Goal: Information Seeking & Learning: Check status

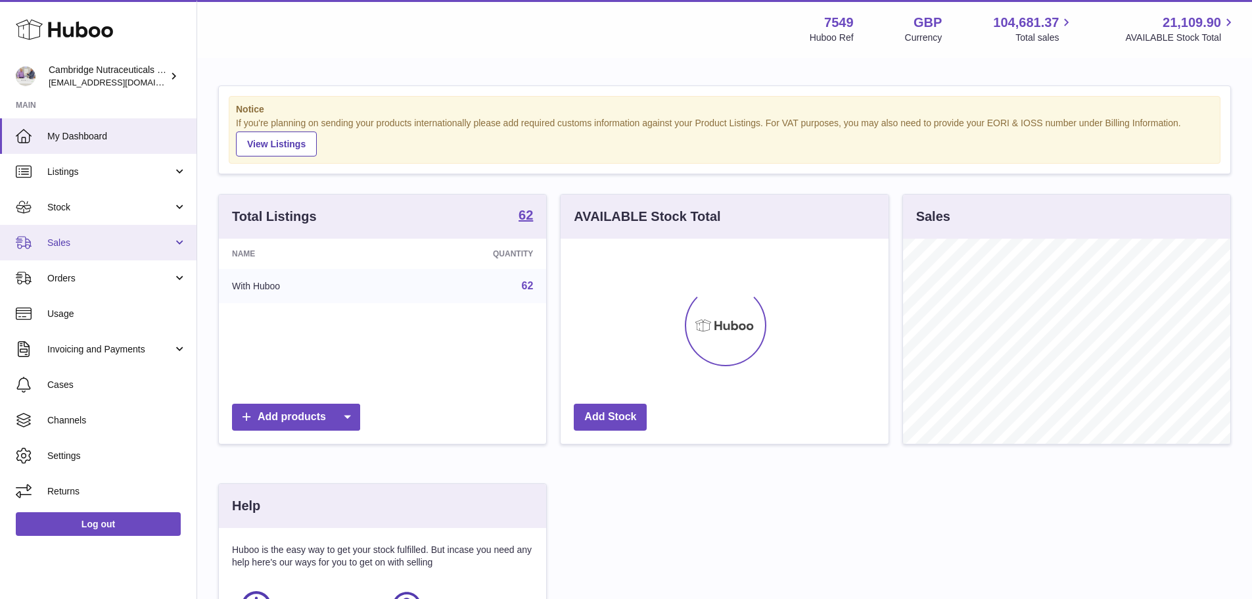
click at [104, 241] on span "Sales" at bounding box center [110, 243] width 126 height 12
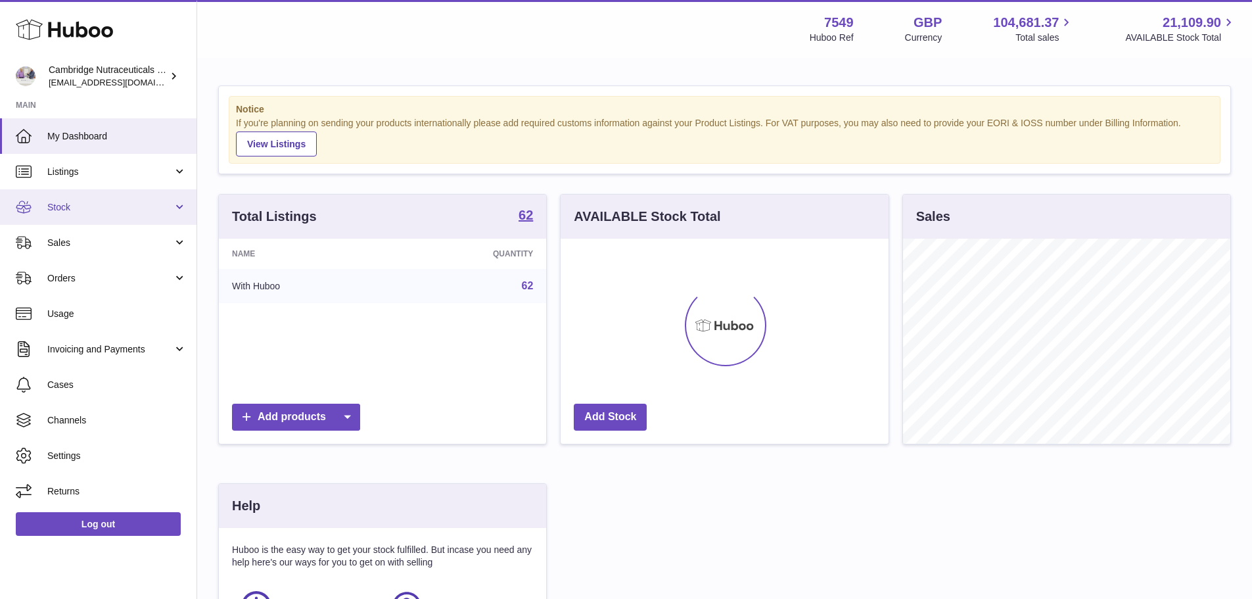
scroll to position [205, 328]
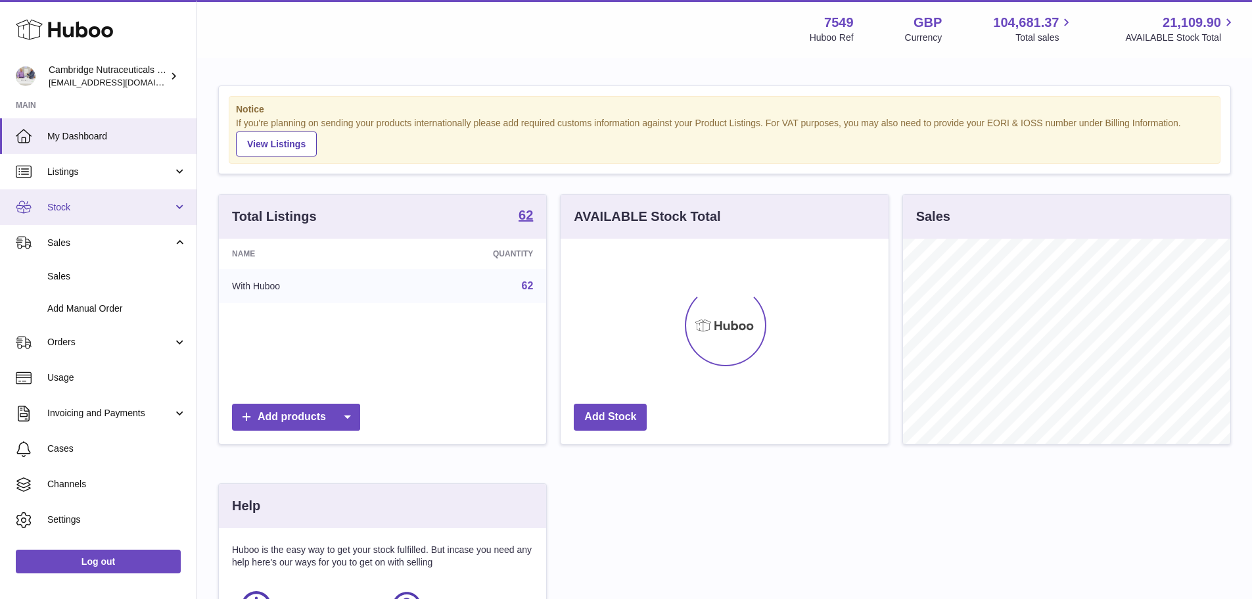
click at [93, 212] on span "Stock" at bounding box center [110, 207] width 126 height 12
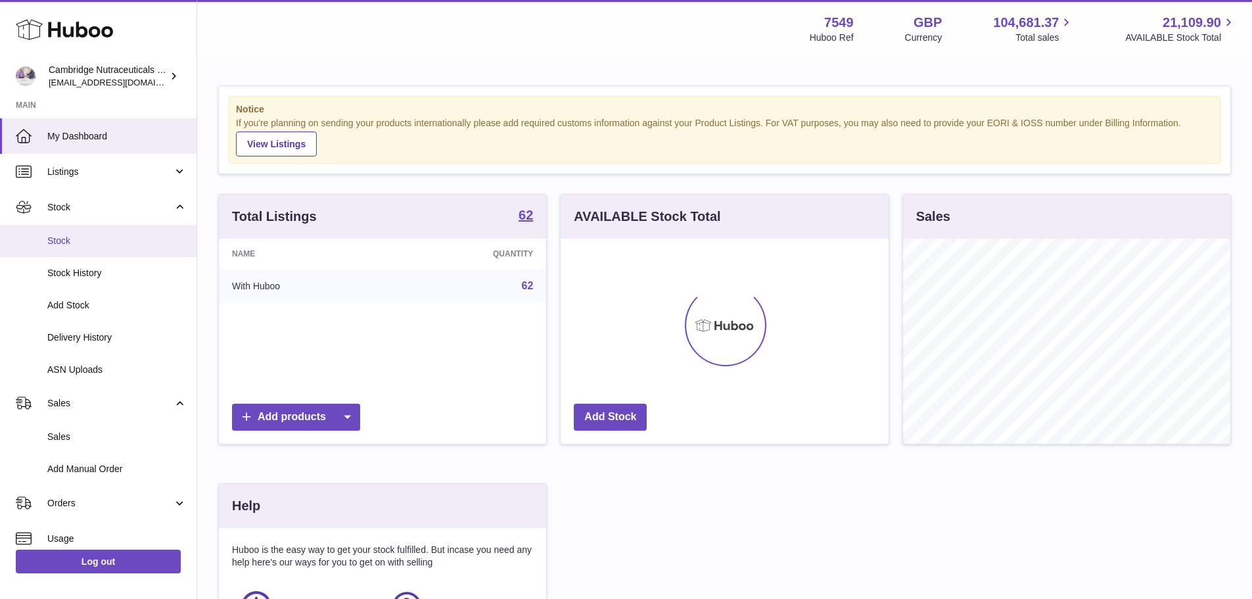
click at [93, 241] on span "Stock" at bounding box center [116, 241] width 139 height 12
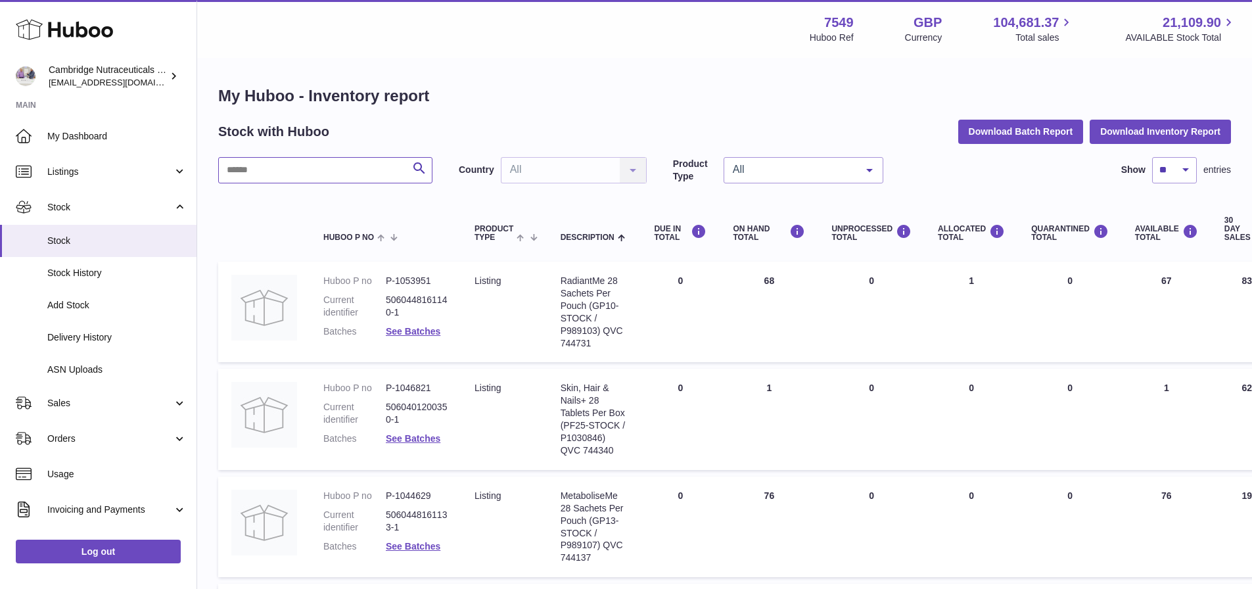
click at [275, 162] on input "text" at bounding box center [325, 170] width 214 height 26
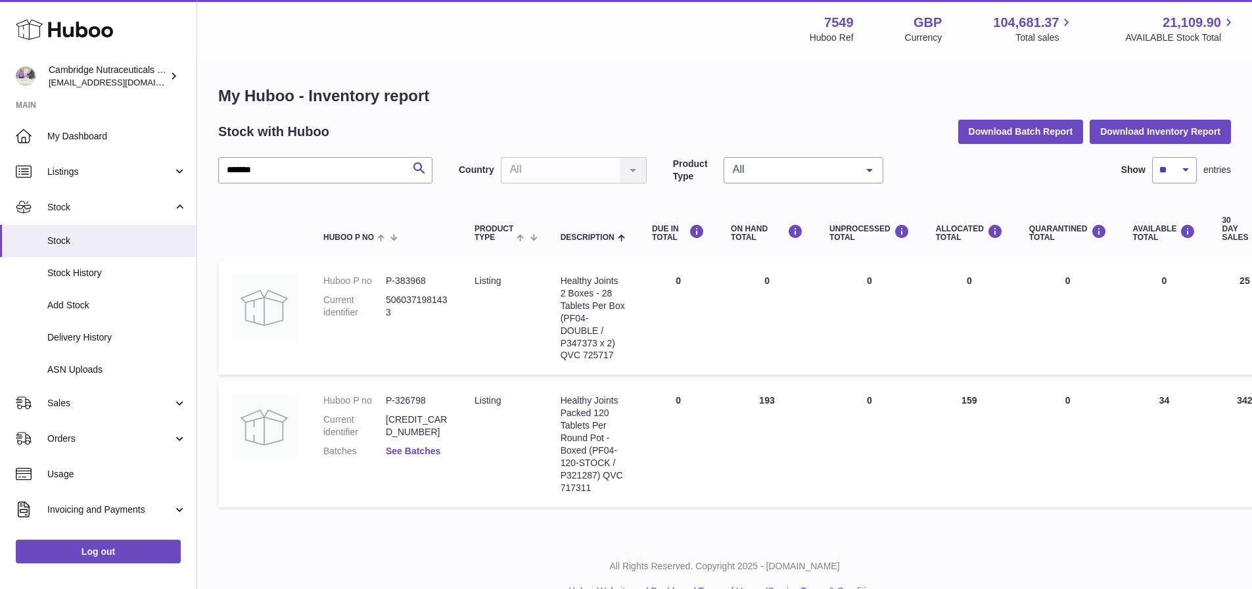
click at [431, 449] on link "See Batches" at bounding box center [413, 451] width 55 height 11
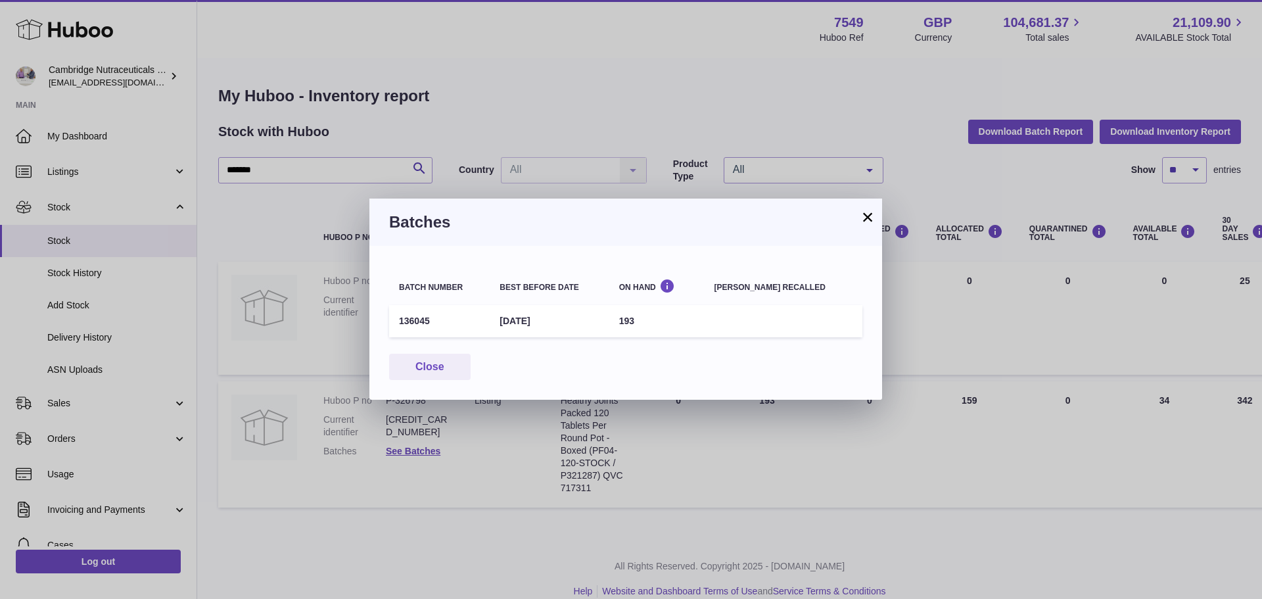
click at [869, 216] on button "×" at bounding box center [868, 217] width 16 height 16
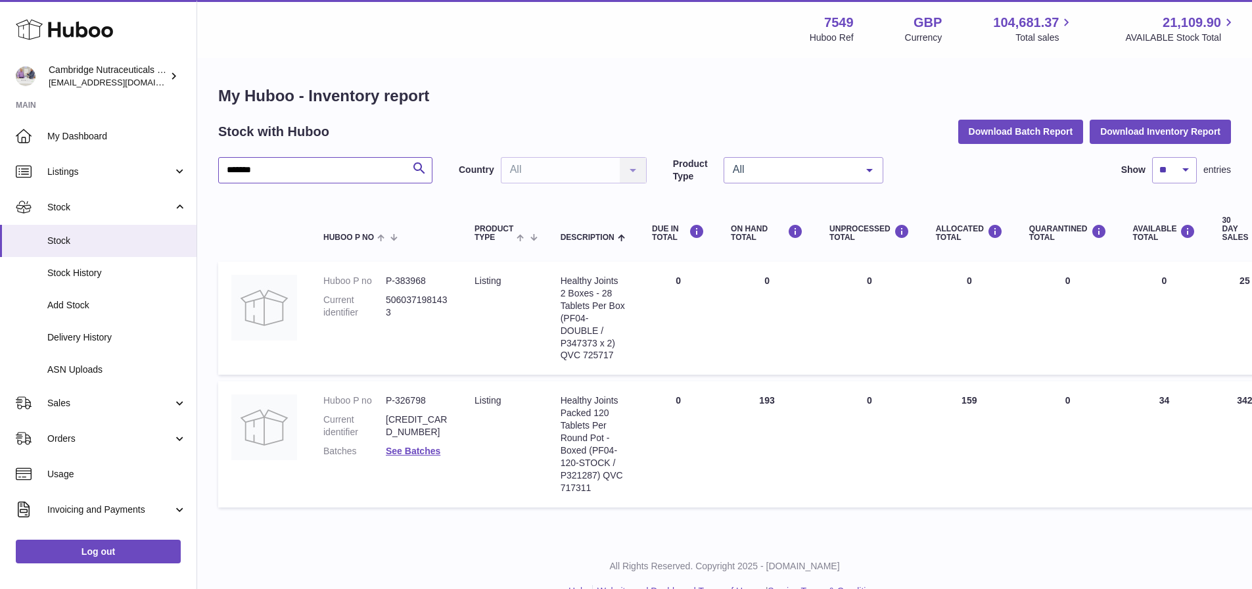
drag, startPoint x: 279, startPoint y: 180, endPoint x: 220, endPoint y: 175, distance: 59.4
click at [220, 175] on input "*******" at bounding box center [325, 170] width 214 height 26
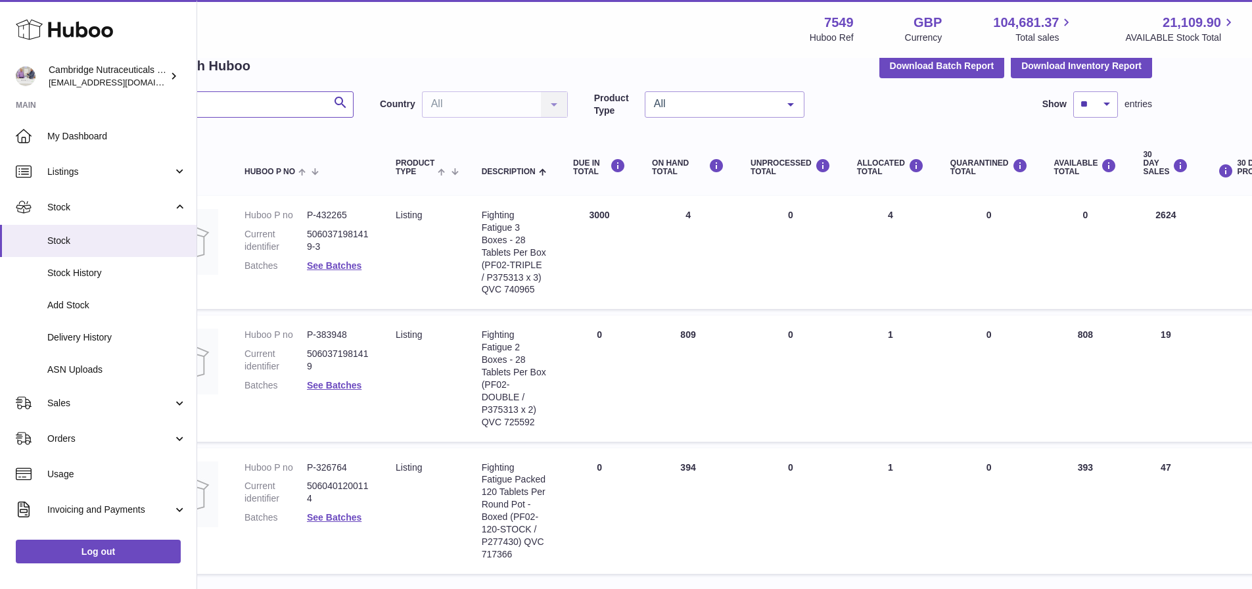
scroll to position [66, 279]
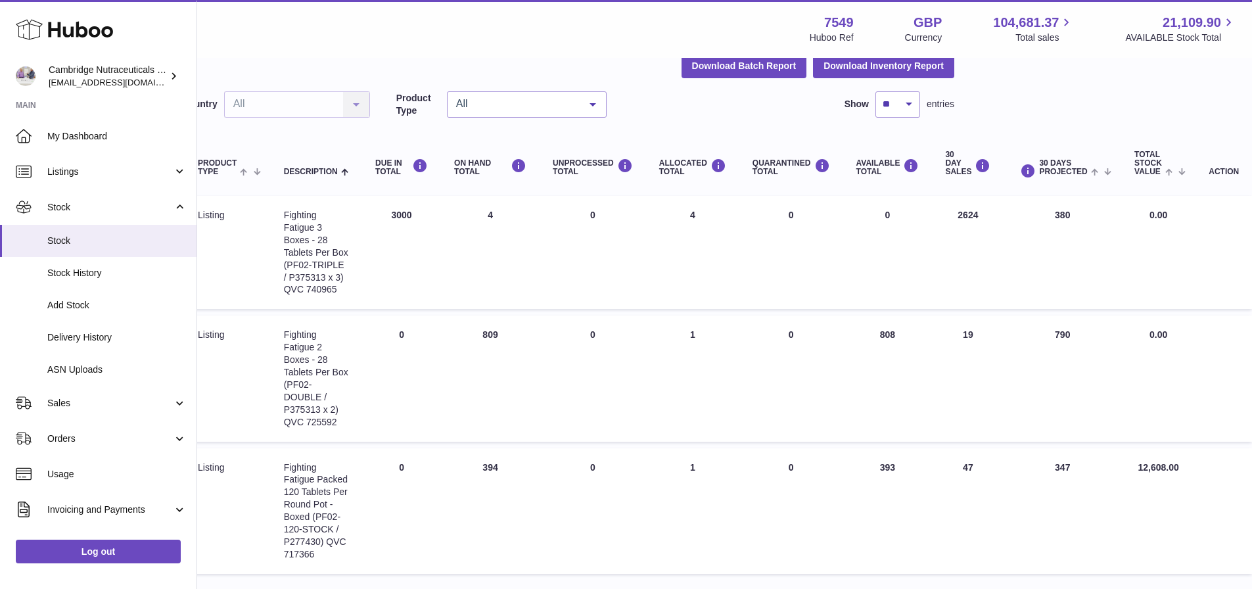
drag, startPoint x: 956, startPoint y: 216, endPoint x: 1053, endPoint y: 218, distance: 96.7
click at [1053, 218] on tr "Huboo P no P-432265 Current identifier 5060371981419-3 Batches See Batches Prod…" at bounding box center [596, 252] width 1311 height 113
click at [996, 204] on td "30 DAY SALES 2624" at bounding box center [968, 252] width 72 height 113
drag, startPoint x: 390, startPoint y: 216, endPoint x: 434, endPoint y: 224, distance: 44.8
click at [434, 224] on td "DUE IN Total 3000" at bounding box center [401, 252] width 79 height 113
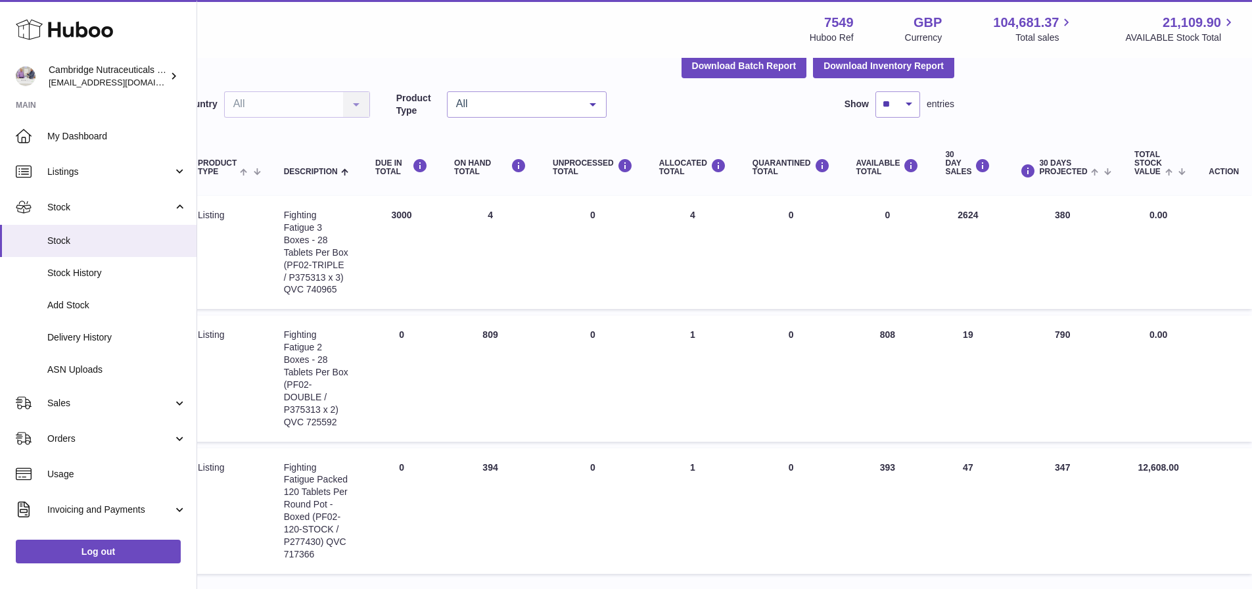
click at [419, 214] on td "DUE IN Total 3000" at bounding box center [401, 252] width 79 height 113
drag, startPoint x: 357, startPoint y: 223, endPoint x: 398, endPoint y: 222, distance: 41.4
click at [398, 223] on tr "Huboo P no P-432265 Current identifier 5060371981419-3 Batches See Batches Prod…" at bounding box center [596, 252] width 1311 height 113
click at [398, 206] on td "DUE IN Total 3000" at bounding box center [401, 252] width 79 height 113
click at [387, 210] on td "DUE IN Total 3000" at bounding box center [401, 252] width 79 height 113
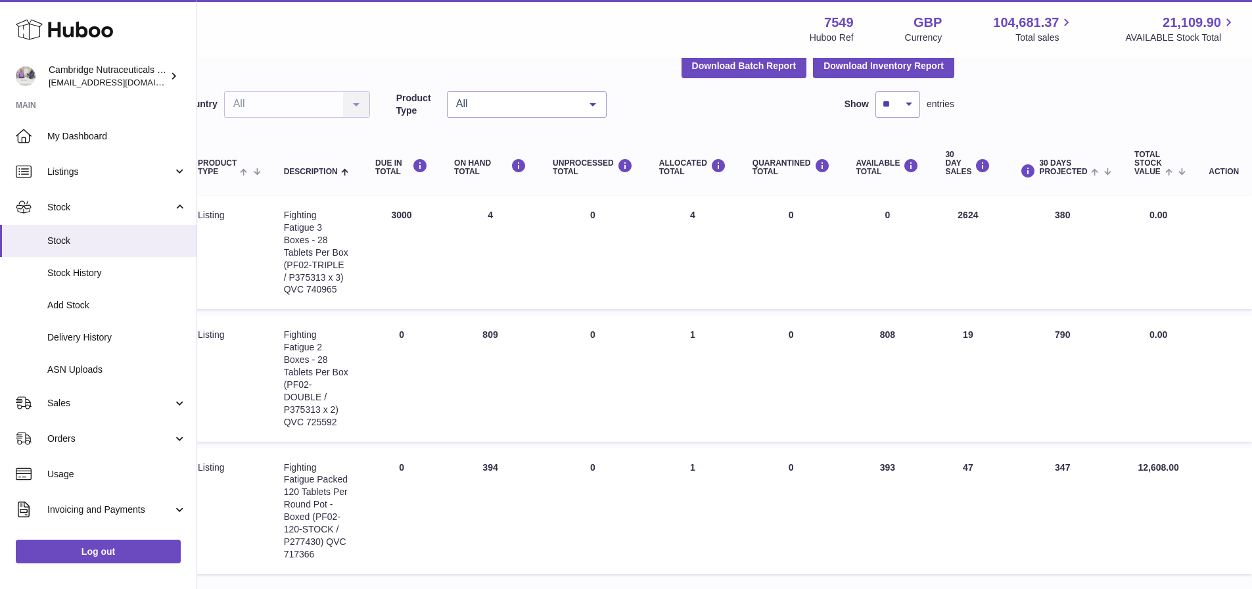
drag, startPoint x: 389, startPoint y: 217, endPoint x: 446, endPoint y: 220, distance: 56.6
click at [447, 223] on tr "Huboo P no P-432265 Current identifier 5060371981419-3 Batches See Batches Prod…" at bounding box center [596, 252] width 1311 height 113
click at [445, 220] on td "ON HAND Total 4" at bounding box center [490, 252] width 99 height 113
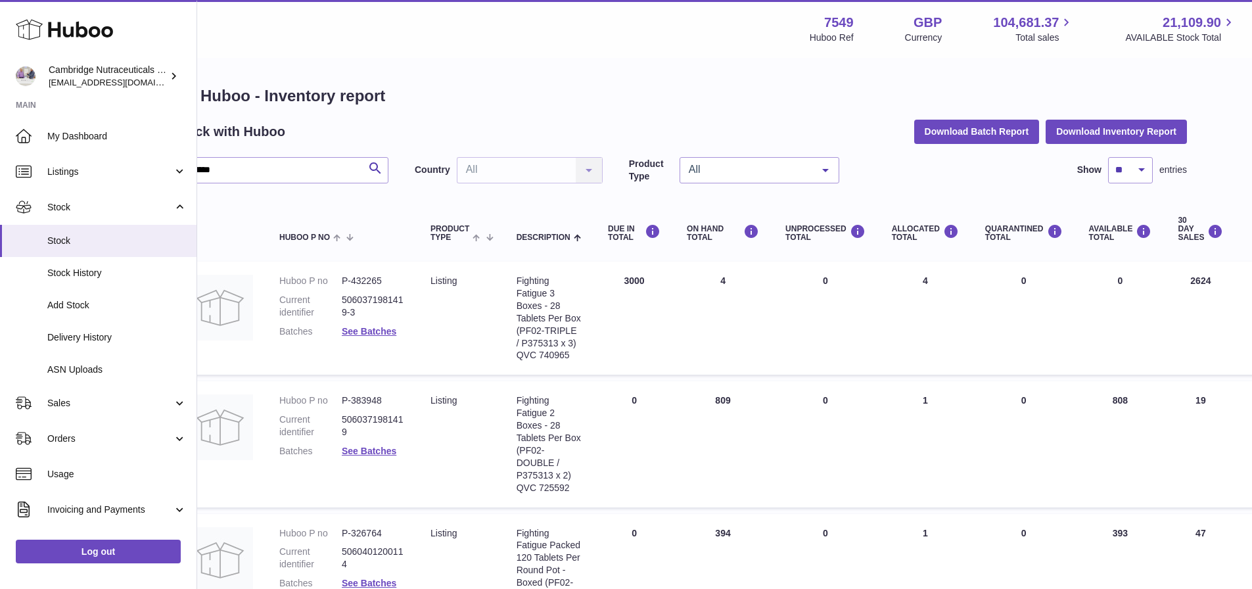
scroll to position [0, 0]
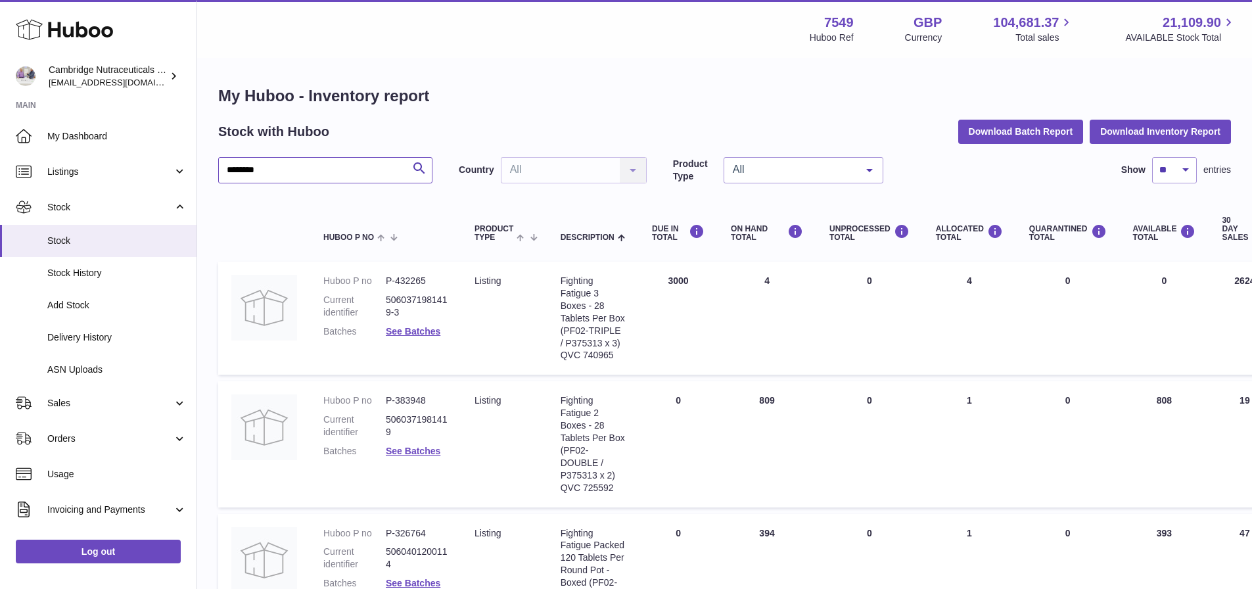
drag, startPoint x: -102, startPoint y: 179, endPoint x: -220, endPoint y: 170, distance: 118.7
click at [0, 170] on html ".st0{fill:#141414;}" at bounding box center [626, 294] width 1252 height 589
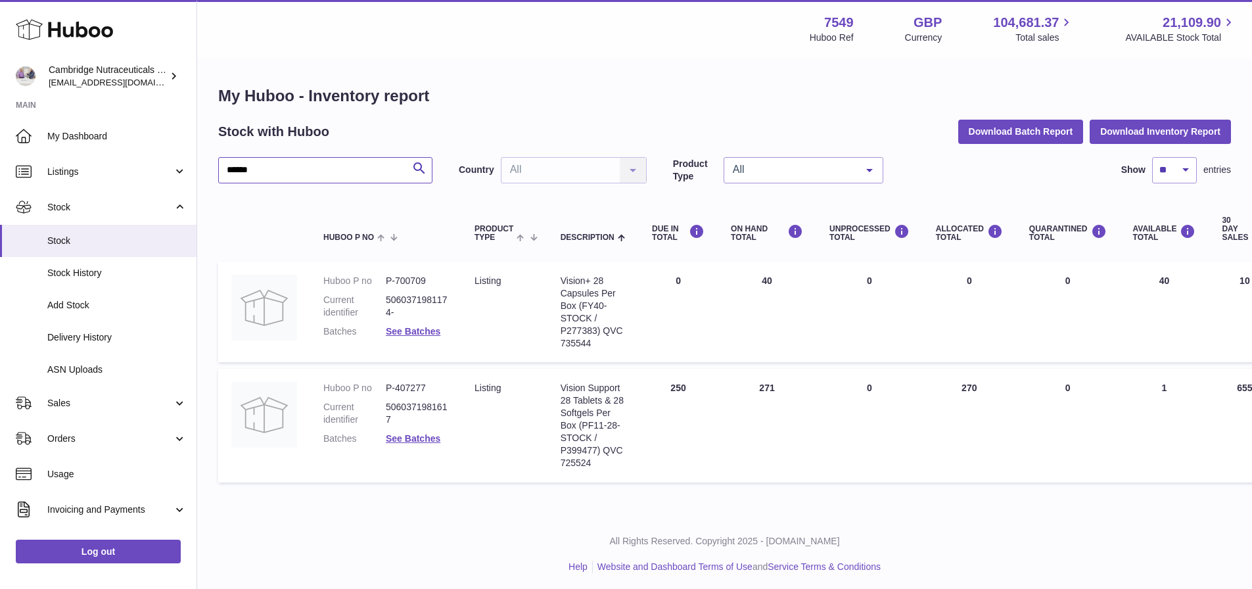
drag, startPoint x: 304, startPoint y: 174, endPoint x: -94, endPoint y: 170, distance: 397.8
click at [0, 170] on html ".st0{fill:#141414;}" at bounding box center [626, 294] width 1252 height 589
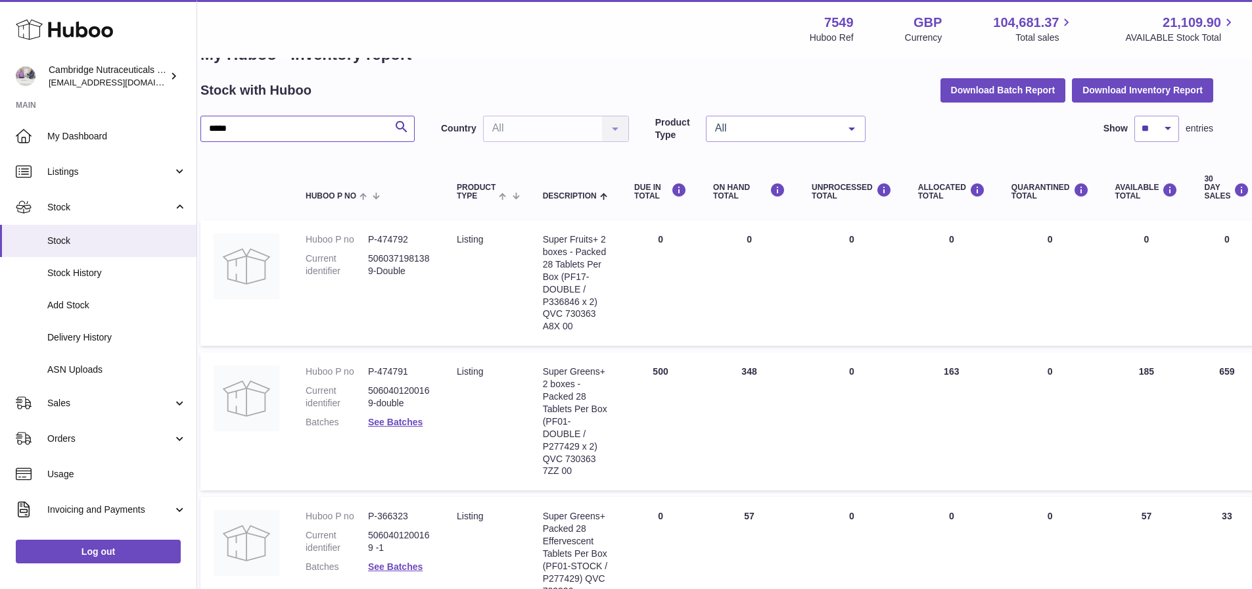
scroll to position [41, 11]
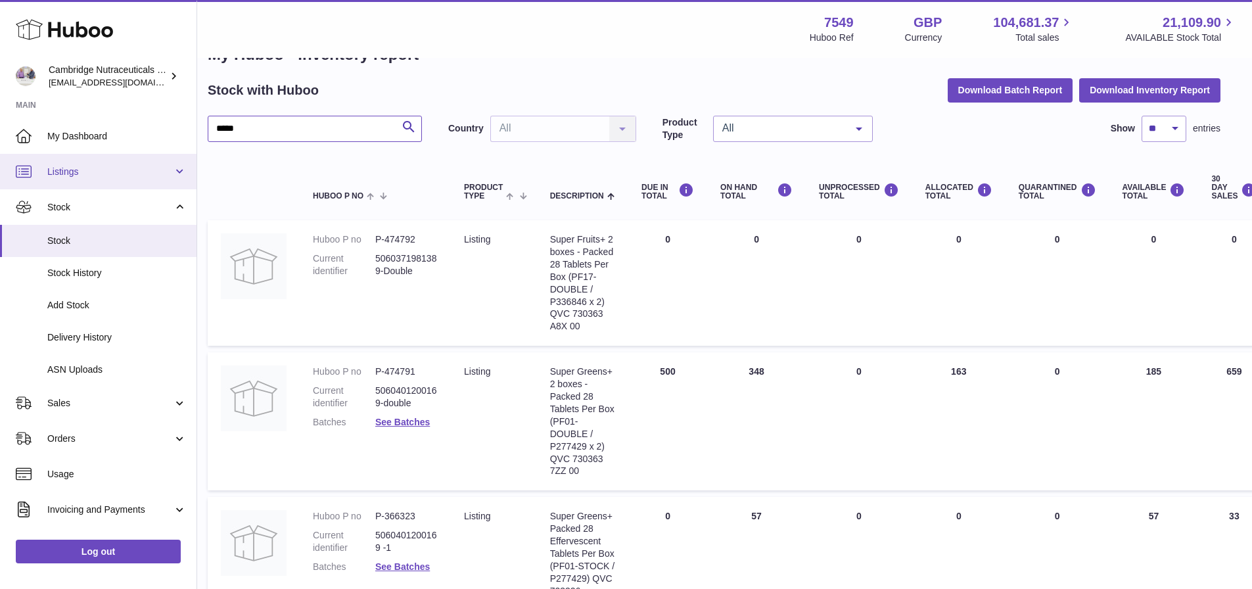
drag, startPoint x: 225, startPoint y: 131, endPoint x: 43, endPoint y: 154, distance: 182.9
click at [43, 159] on div "Huboo Cambridge Nutraceuticals Ltd qvc@camnutra.com Main My Dashboard Listings …" at bounding box center [615, 340] width 1252 height 762
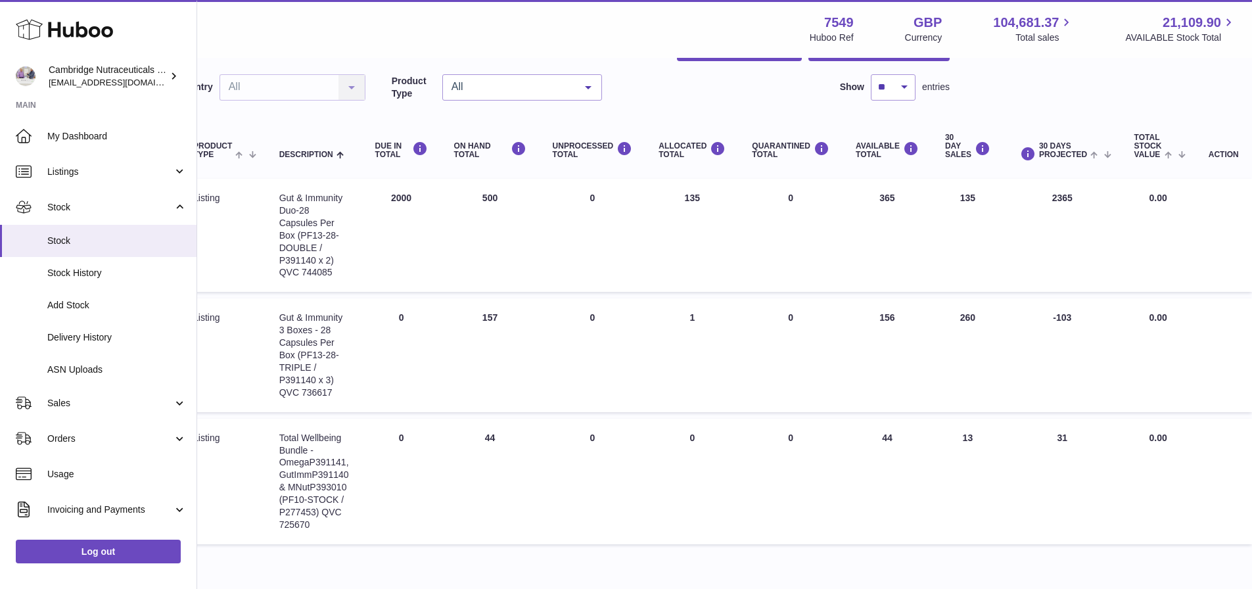
scroll to position [83, 0]
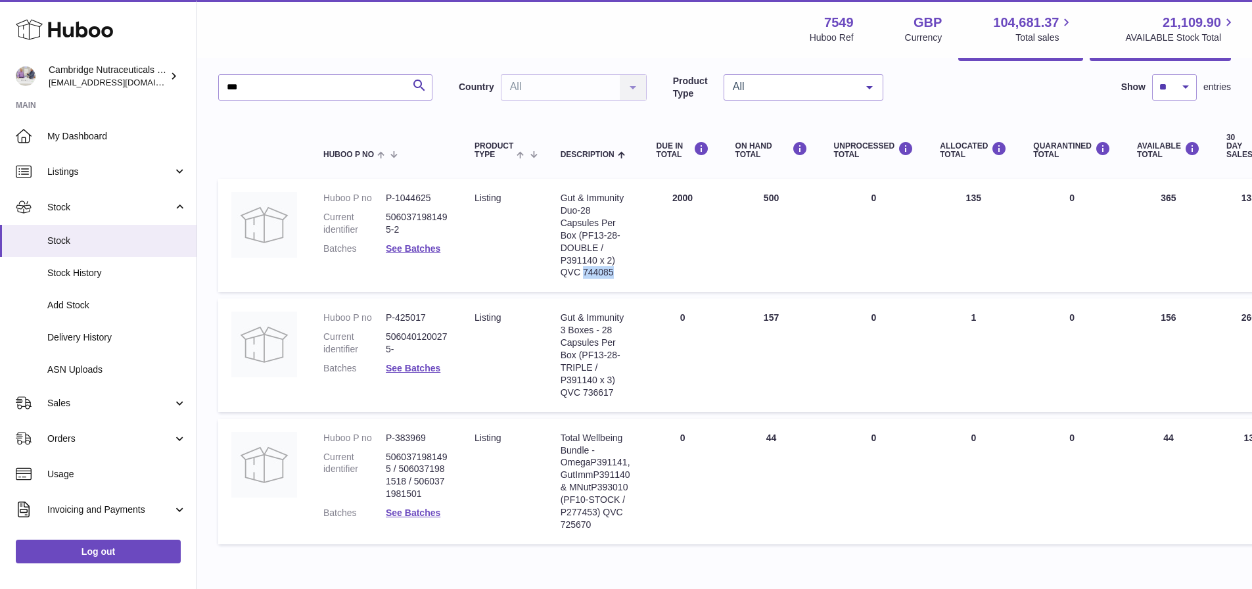
drag, startPoint x: 618, startPoint y: 275, endPoint x: 584, endPoint y: 275, distance: 33.5
click at [584, 275] on div "Gut & Immunity Duo-28 Capsules Per Box (PF13-28-DOUBLE / P391140 x 2) QVC 744085" at bounding box center [596, 235] width 70 height 87
copy div "744085"
drag, startPoint x: 269, startPoint y: 83, endPoint x: 168, endPoint y: 129, distance: 110.9
click at [168, 129] on div "Huboo Cambridge Nutraceuticals Ltd qvc@camnutra.com Main My Dashboard Listings …" at bounding box center [626, 286] width 1252 height 738
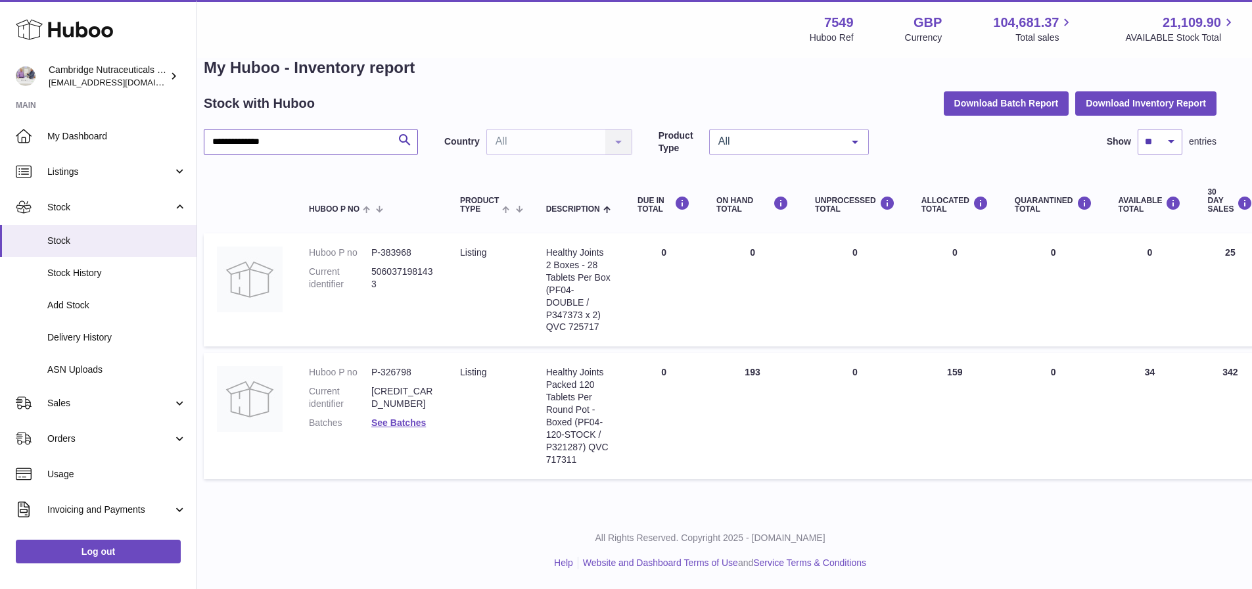
scroll to position [28, 14]
click at [767, 581] on div "All Rights Reserved. Copyright 2025 - Huboo.co.uk Help Website and Dashboard Te…" at bounding box center [710, 551] width 1055 height 78
click at [545, 460] on td "Description Healthy Joints Packed 120 Tablets Per Round Pot - Boxed (PF04-120-S…" at bounding box center [579, 416] width 91 height 126
copy div "717311"
click at [634, 427] on td "DUE IN Total 0" at bounding box center [664, 416] width 79 height 126
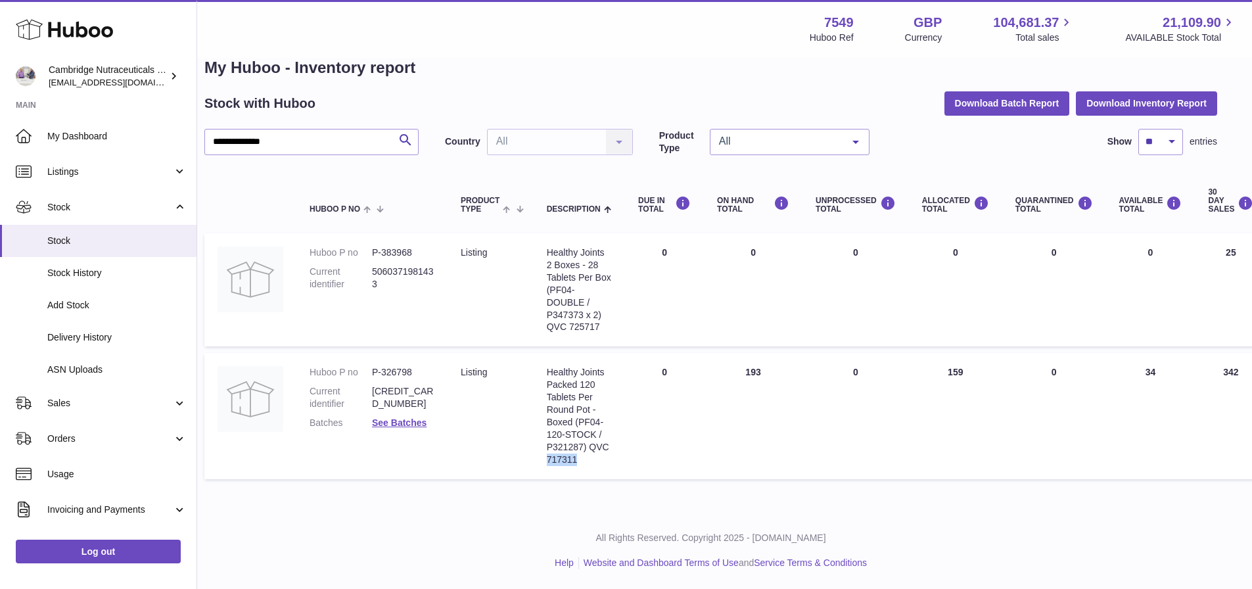
drag, startPoint x: 569, startPoint y: 456, endPoint x: 495, endPoint y: 574, distance: 139.2
click at [541, 456] on td "Description Healthy Joints Packed 120 Tablets Per Round Pot - Boxed (PF04-120-S…" at bounding box center [579, 416] width 91 height 126
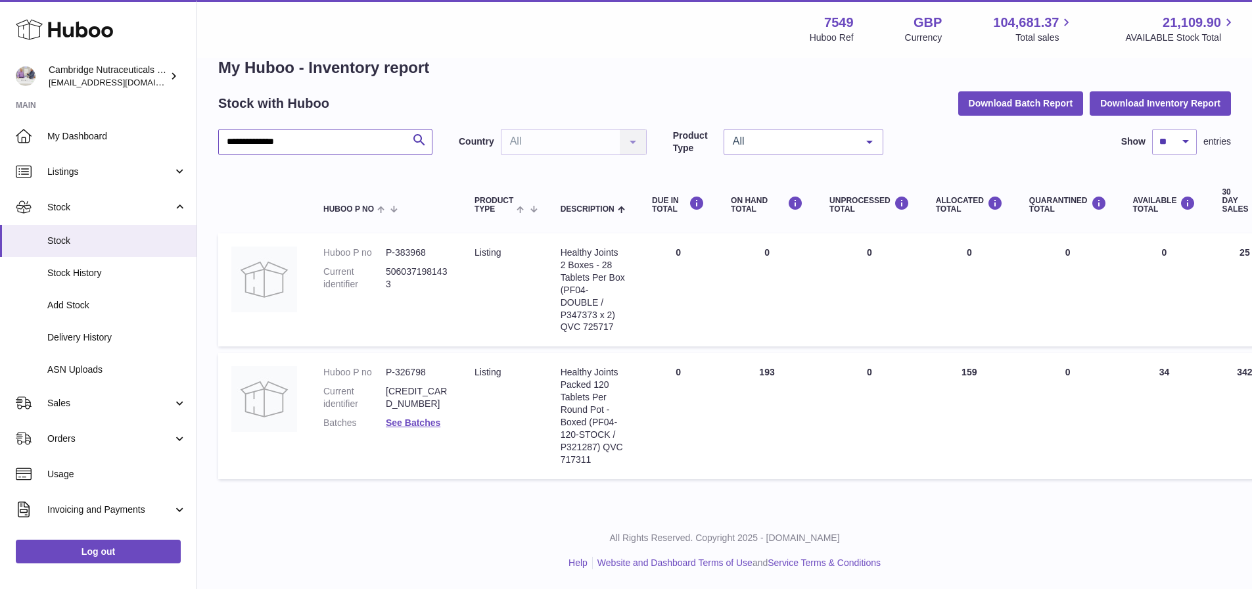
drag, startPoint x: 303, startPoint y: 148, endPoint x: -81, endPoint y: 182, distance: 385.5
click at [0, 182] on html ".st0{fill:#141414;}" at bounding box center [626, 266] width 1252 height 589
type input "*****"
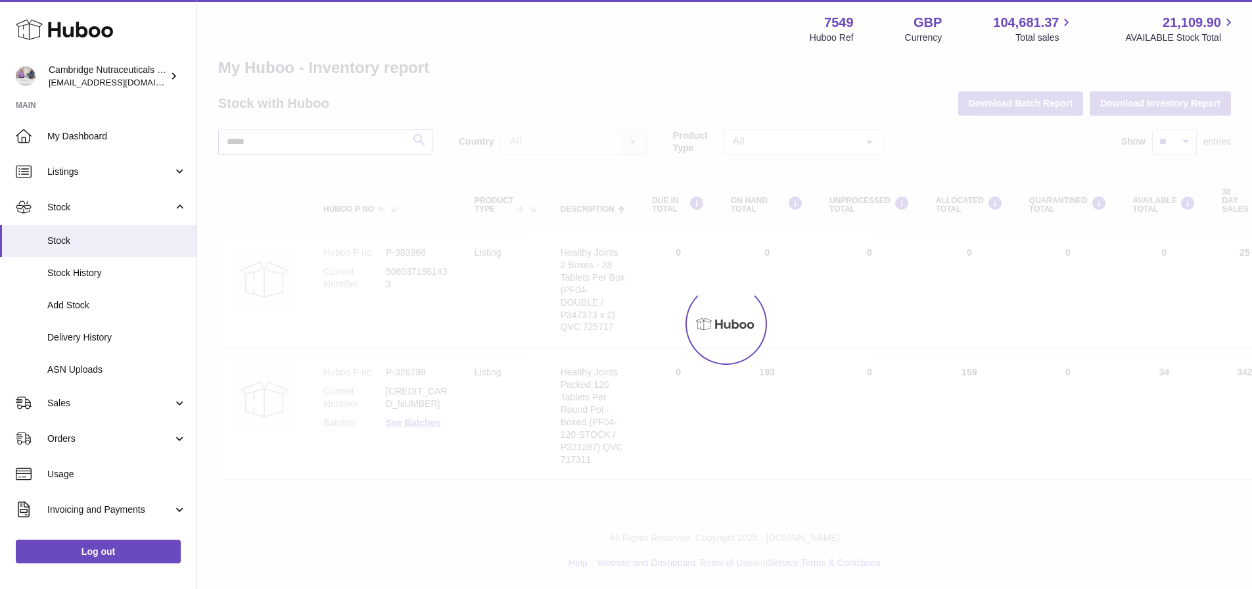
scroll to position [10, 0]
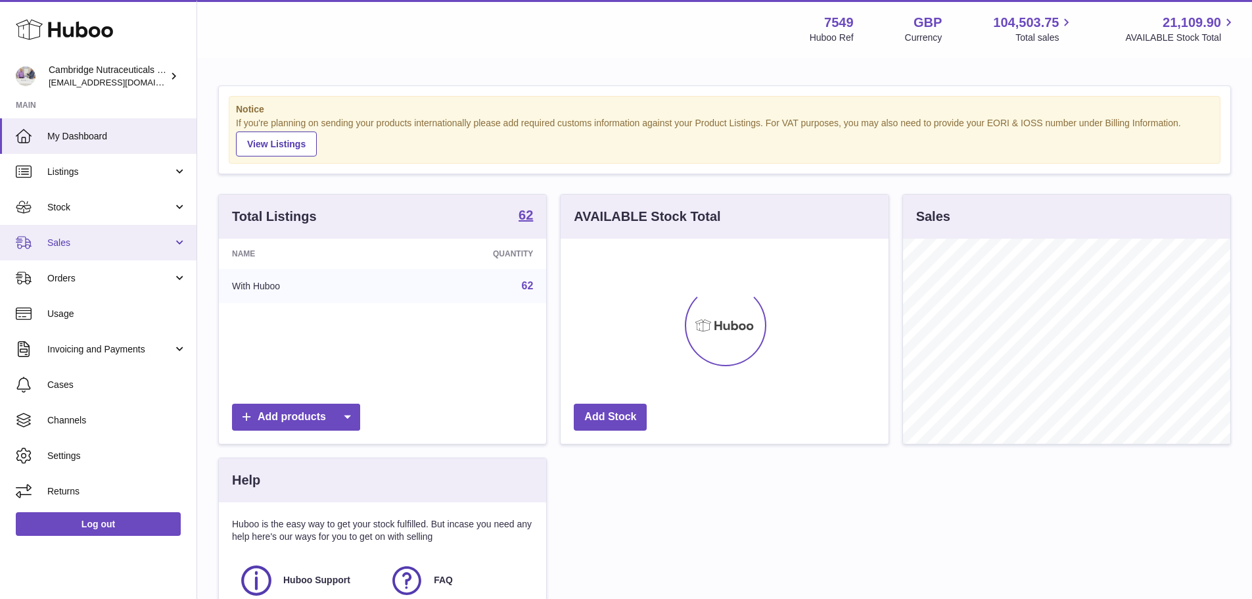
scroll to position [205, 328]
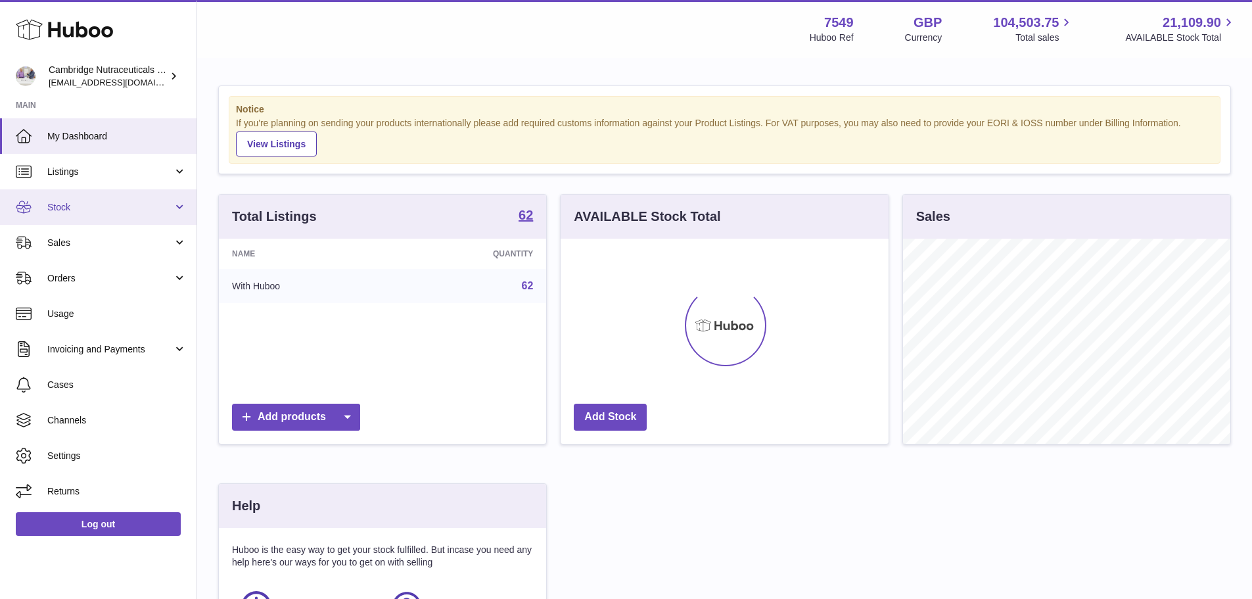
click at [63, 210] on span "Stock" at bounding box center [110, 207] width 126 height 12
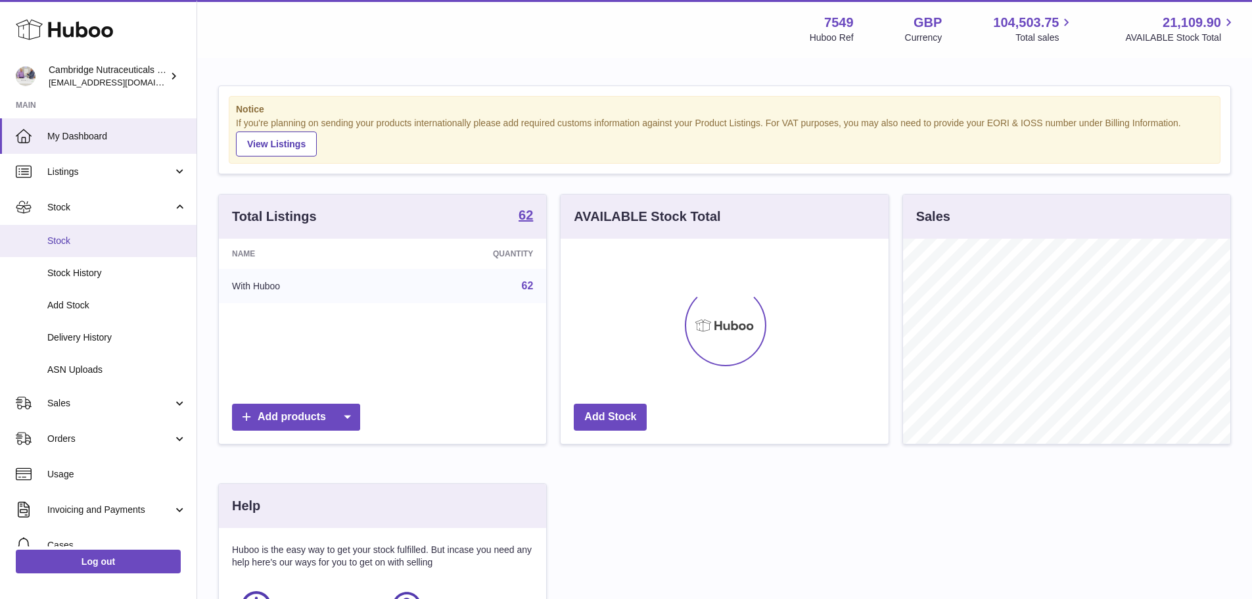
click at [76, 247] on span "Stock" at bounding box center [116, 241] width 139 height 12
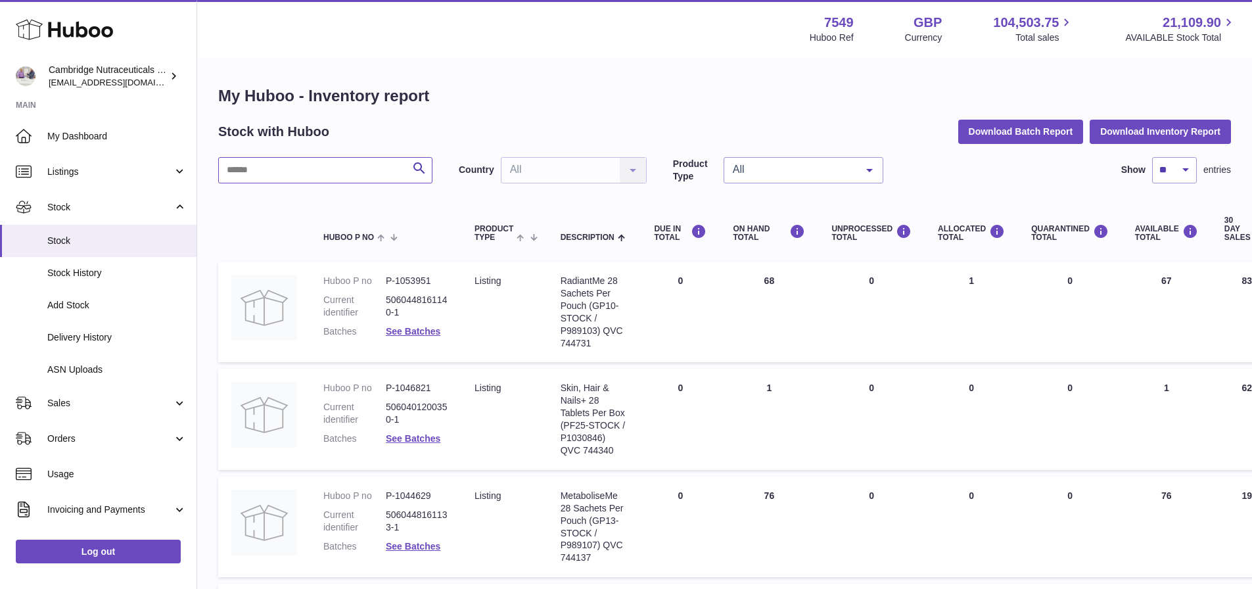
click at [277, 170] on input "text" at bounding box center [325, 170] width 214 height 26
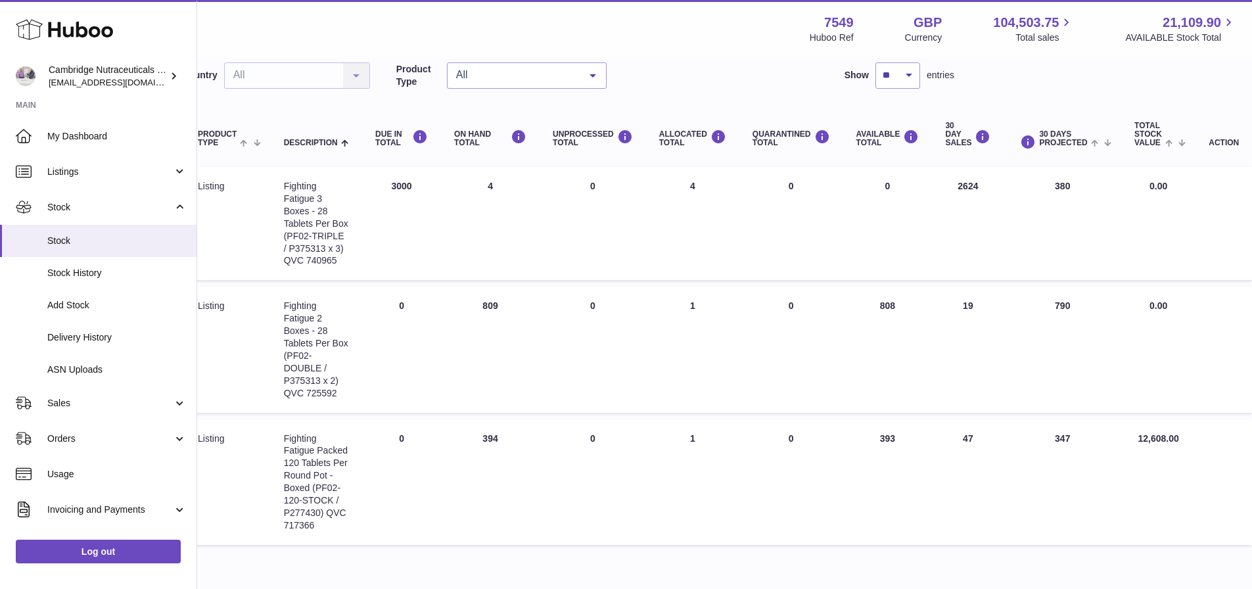
scroll to position [95, 0]
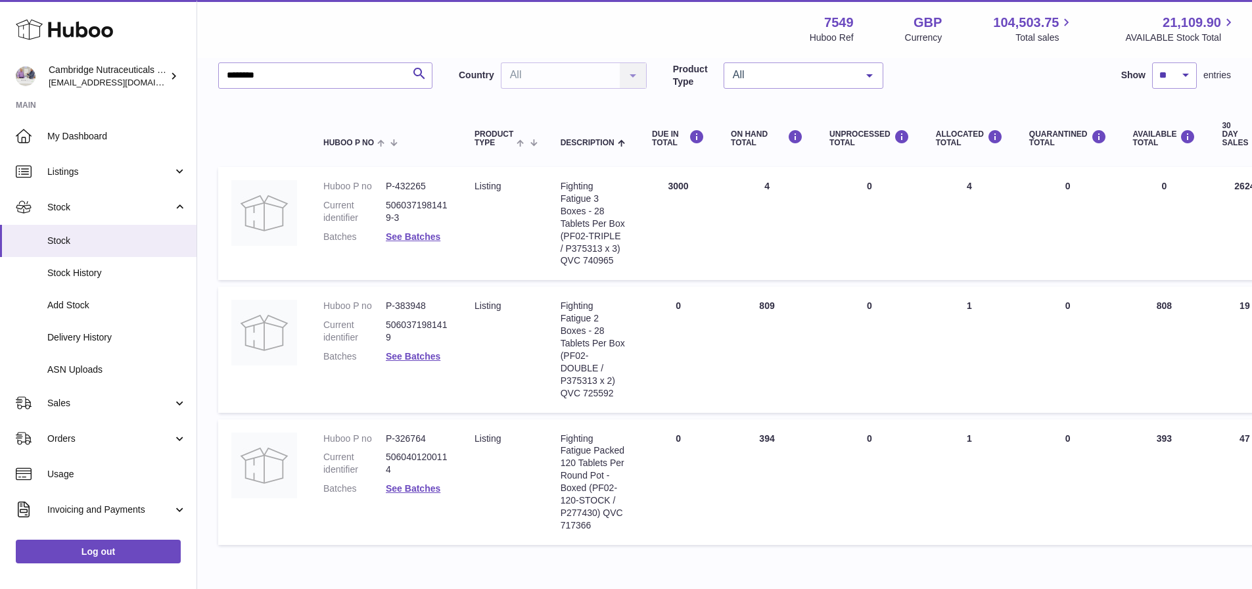
drag, startPoint x: 692, startPoint y: 183, endPoint x: 649, endPoint y: 185, distance: 42.8
click at [649, 185] on td "DUE IN Total 3000" at bounding box center [678, 223] width 79 height 113
copy td "3000"
drag, startPoint x: 304, startPoint y: 72, endPoint x: 0, endPoint y: 60, distance: 304.0
click at [0, 60] on div "Huboo Cambridge Nutraceuticals Ltd qvc@camnutra.com Main My Dashboard Listings …" at bounding box center [626, 280] width 1252 height 750
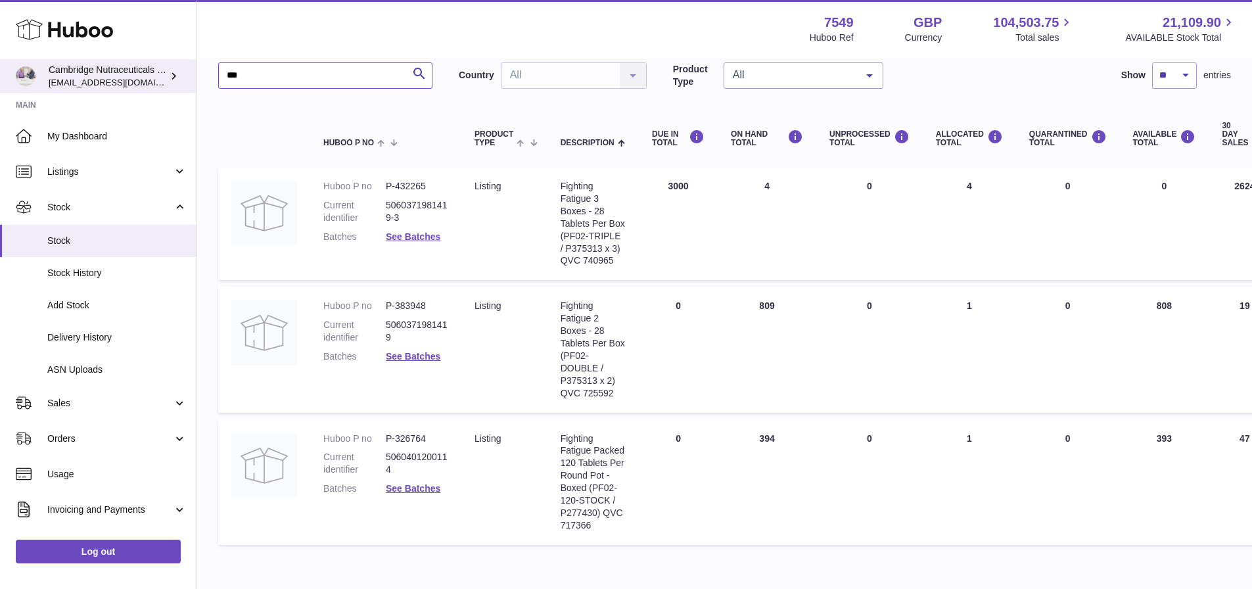
type input "***"
